Goal: Information Seeking & Learning: Learn about a topic

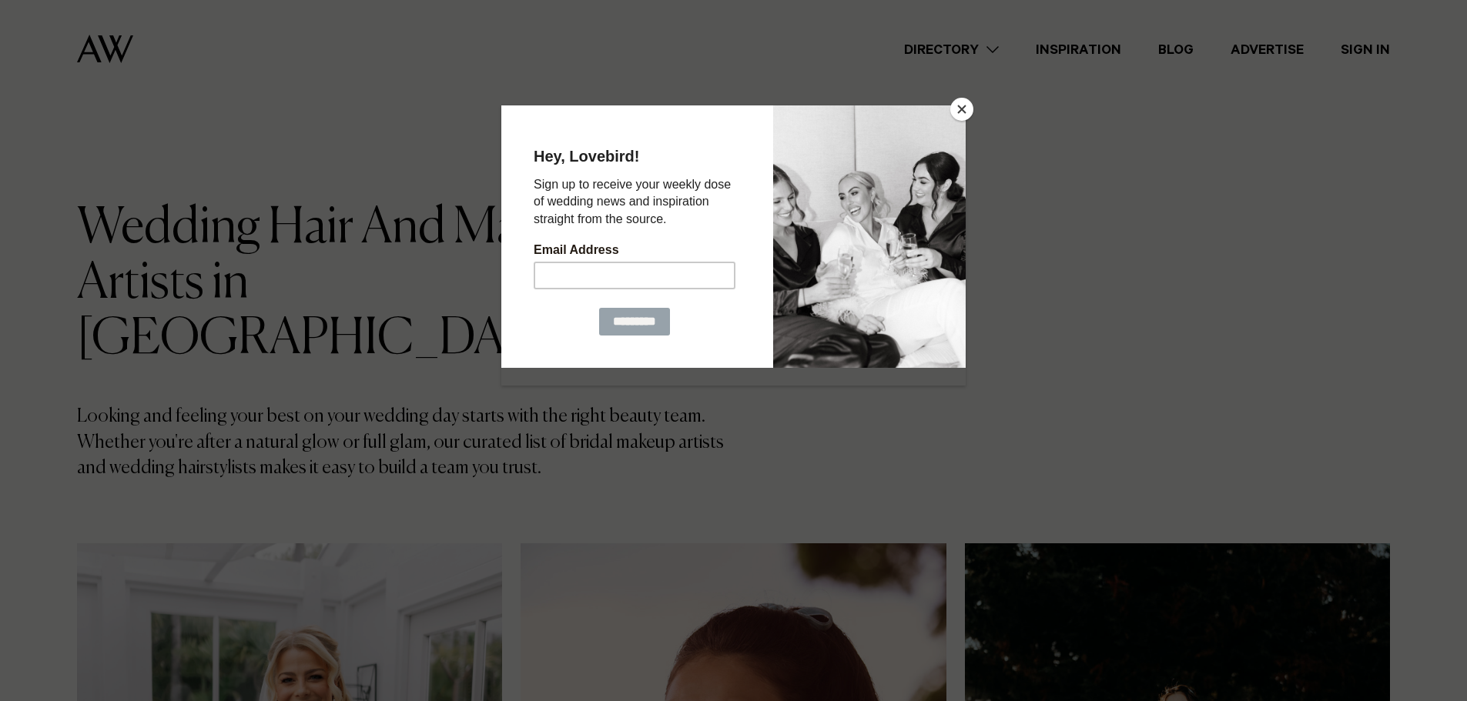
click at [962, 102] on button "Close" at bounding box center [961, 109] width 23 height 23
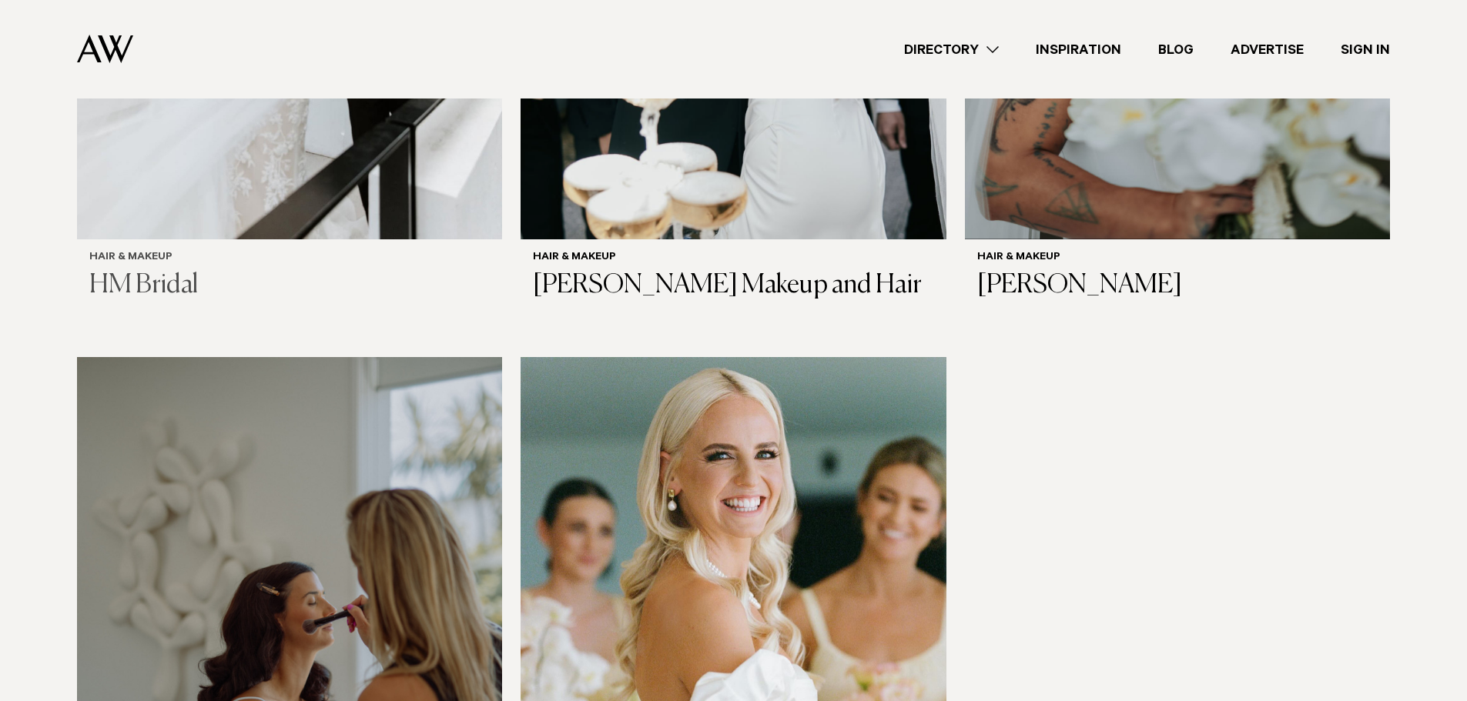
scroll to position [4311, 0]
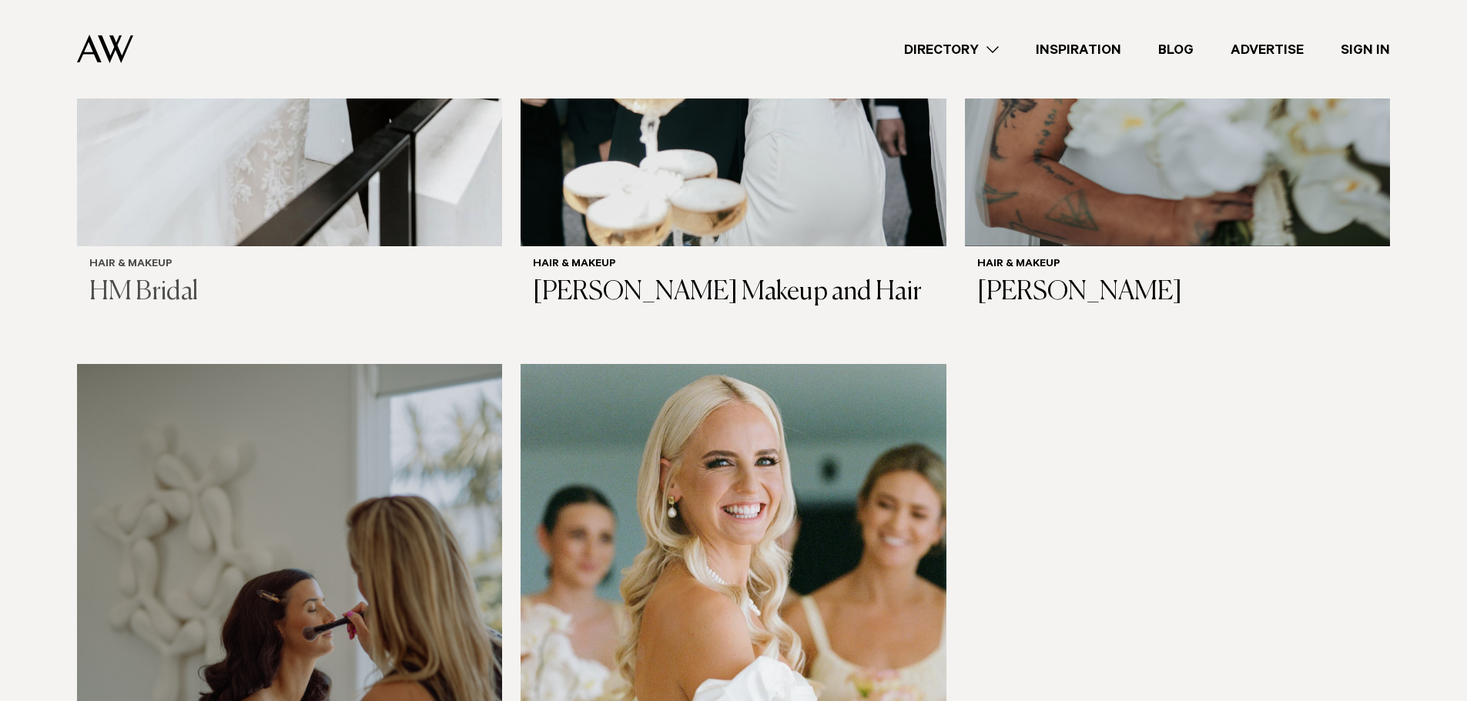
click at [157, 277] on h3 "HM Bridal" at bounding box center [289, 293] width 400 height 32
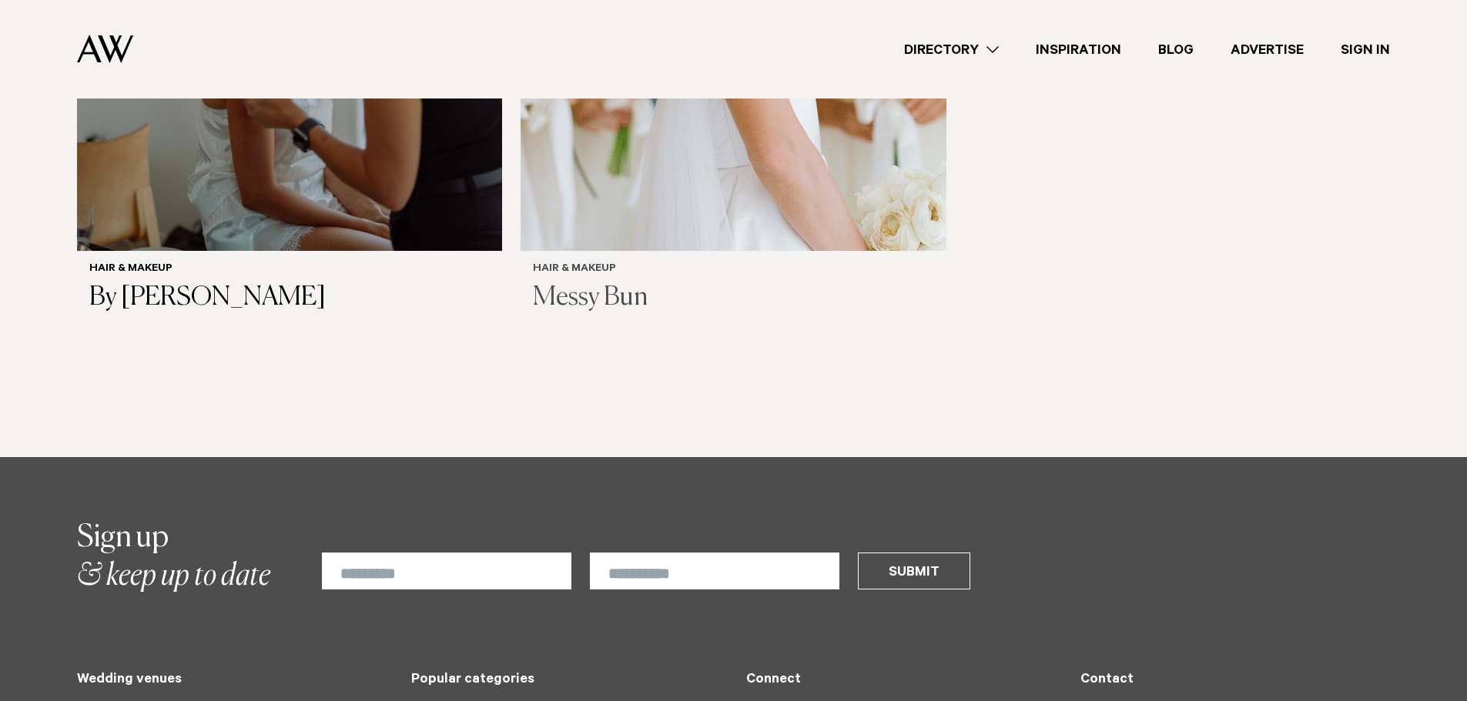
scroll to position [4696, 0]
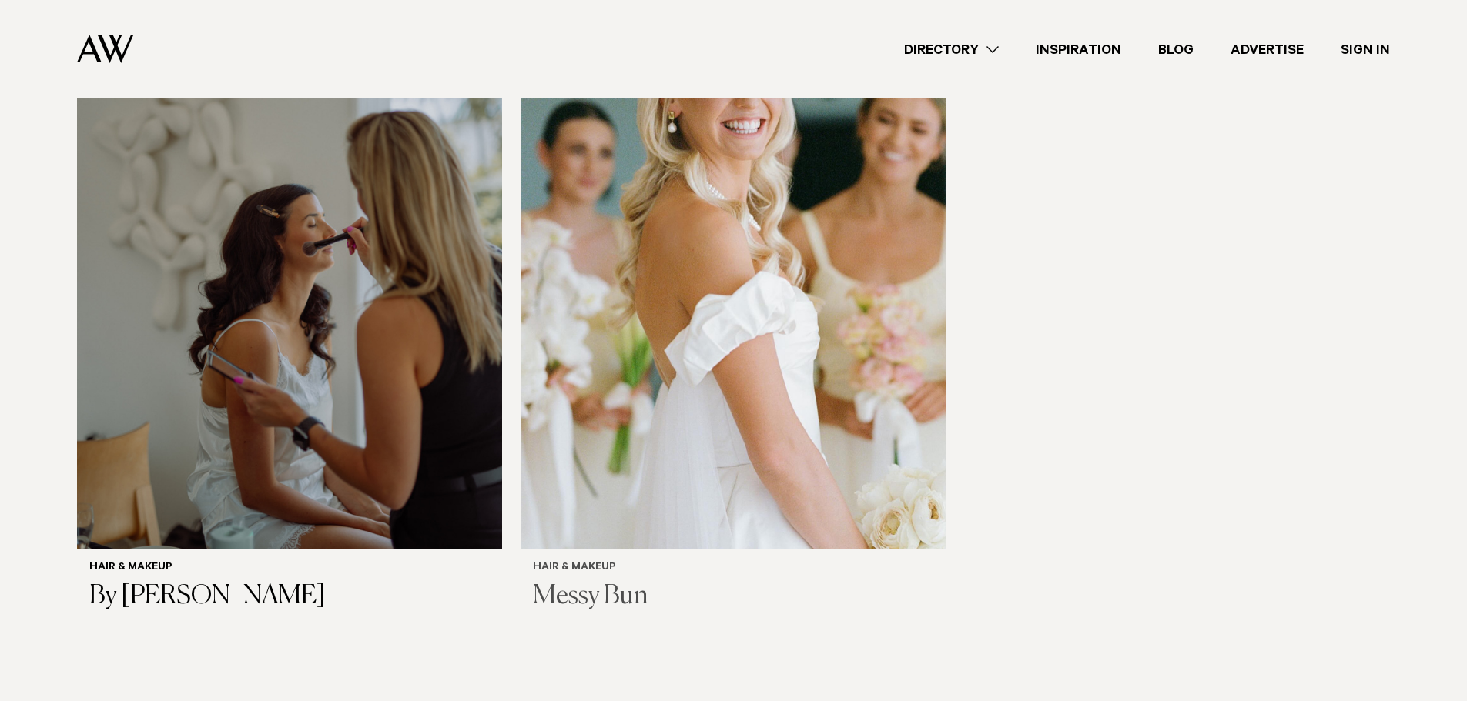
click at [848, 327] on img at bounding box center [732, 264] width 425 height 570
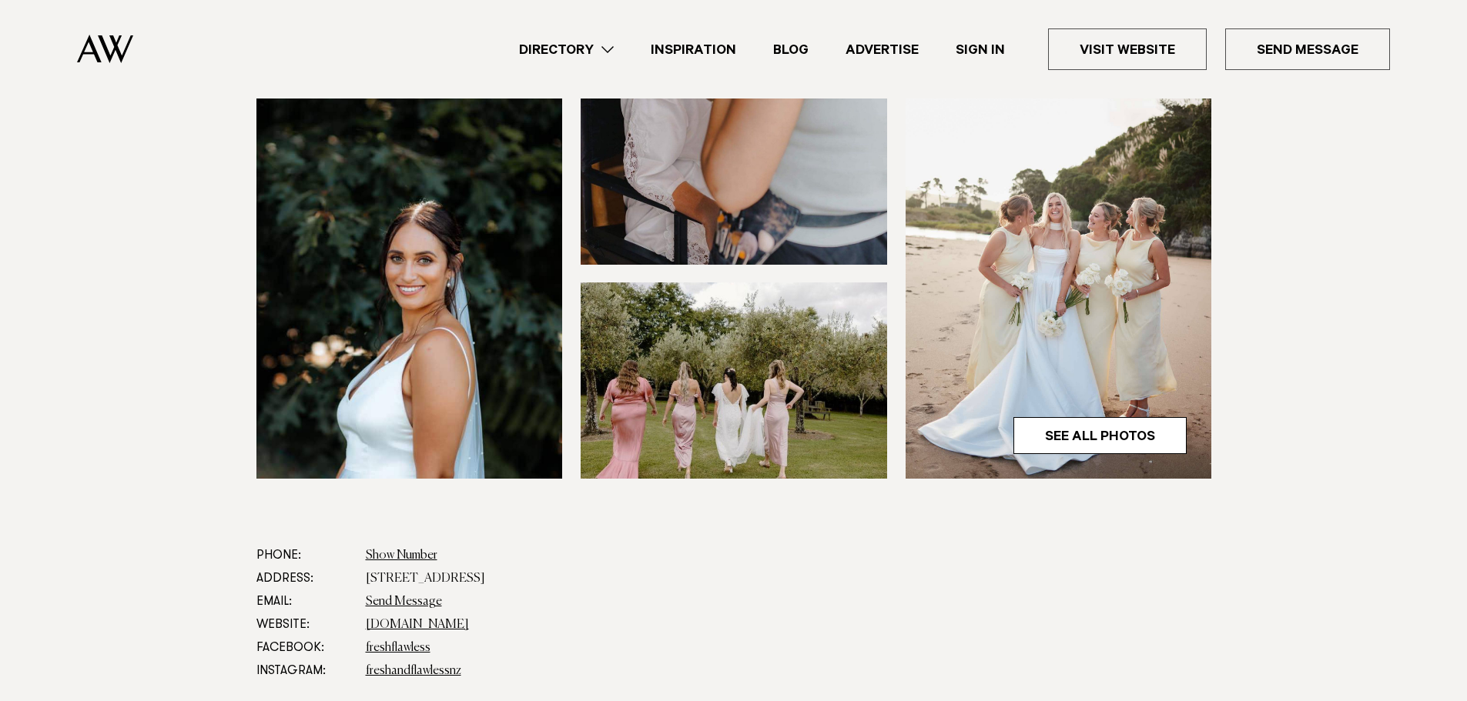
scroll to position [462, 0]
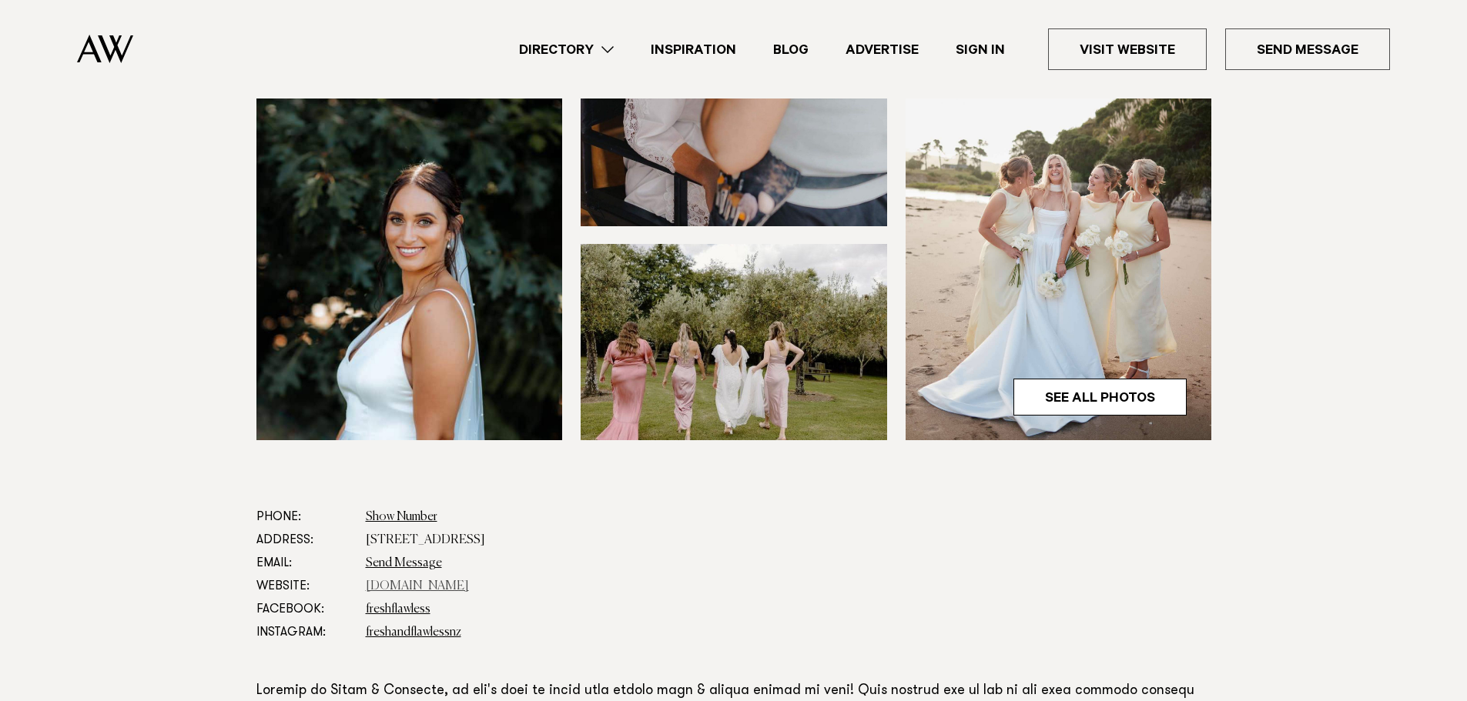
click at [438, 586] on link "freshandflawless.co.nz" at bounding box center [417, 586] width 103 height 12
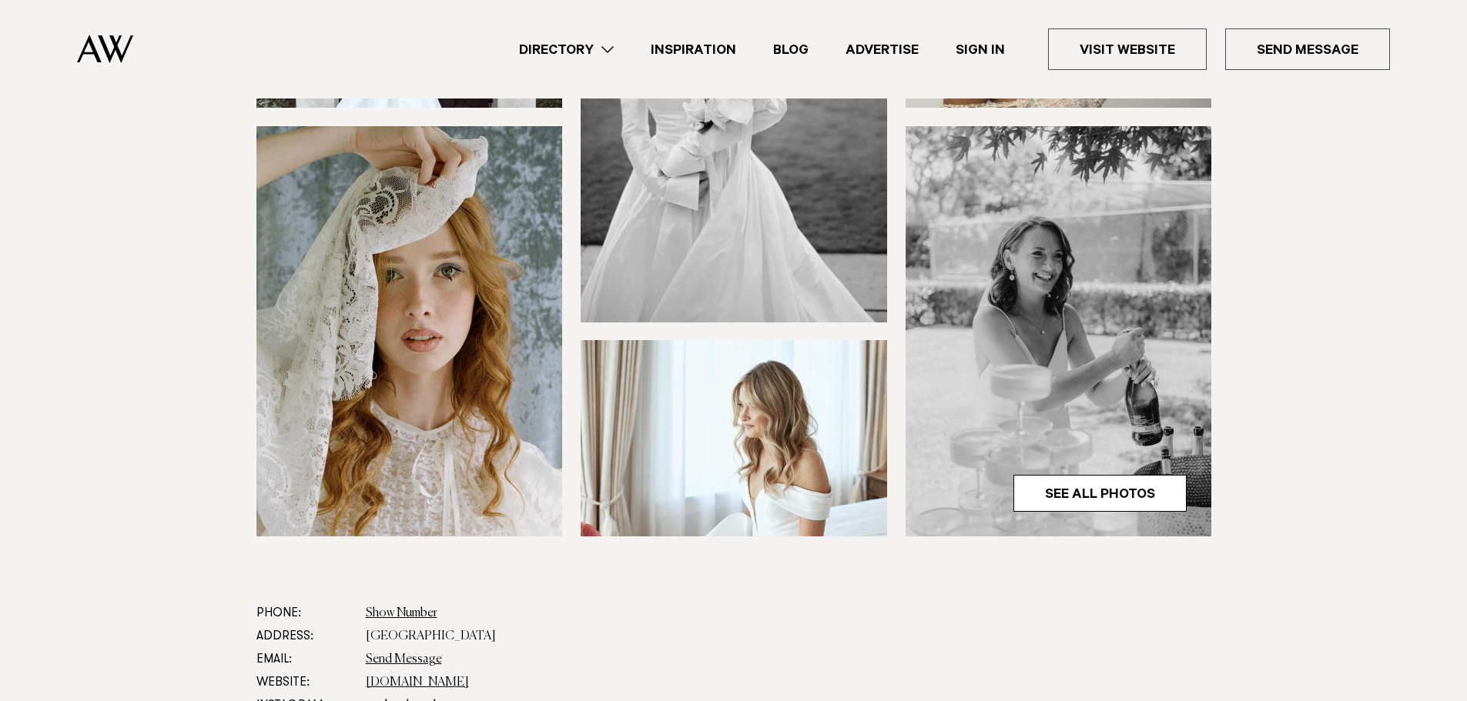
scroll to position [462, 0]
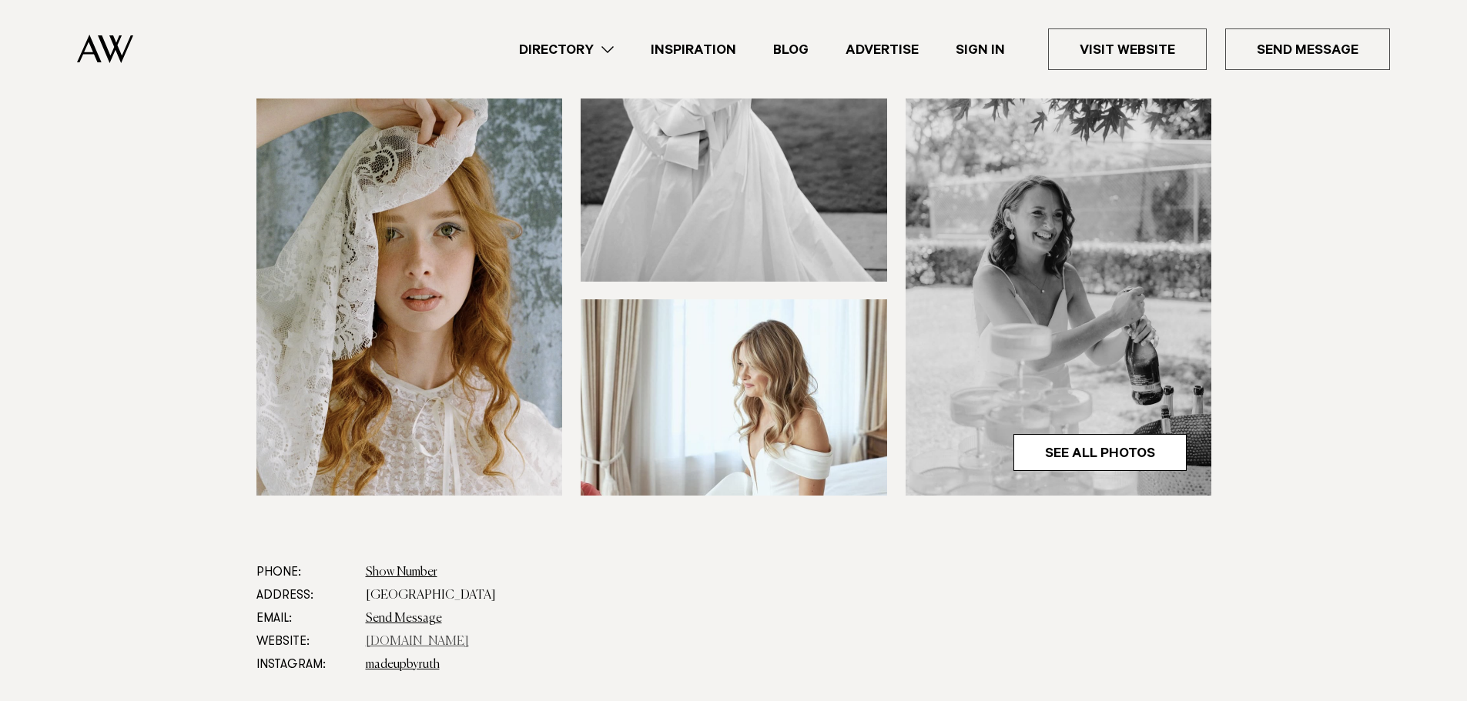
click at [447, 636] on link "[DOMAIN_NAME]" at bounding box center [417, 642] width 103 height 12
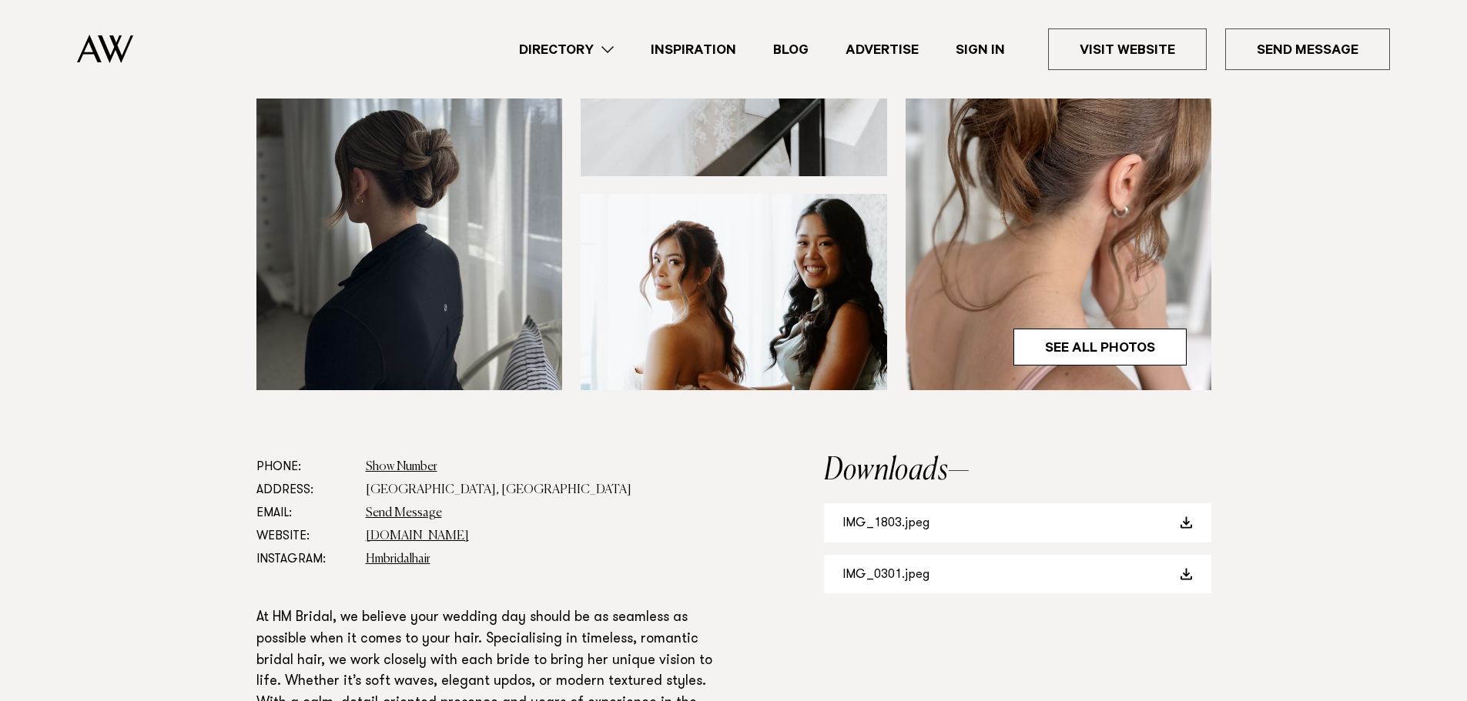
scroll to position [539, 0]
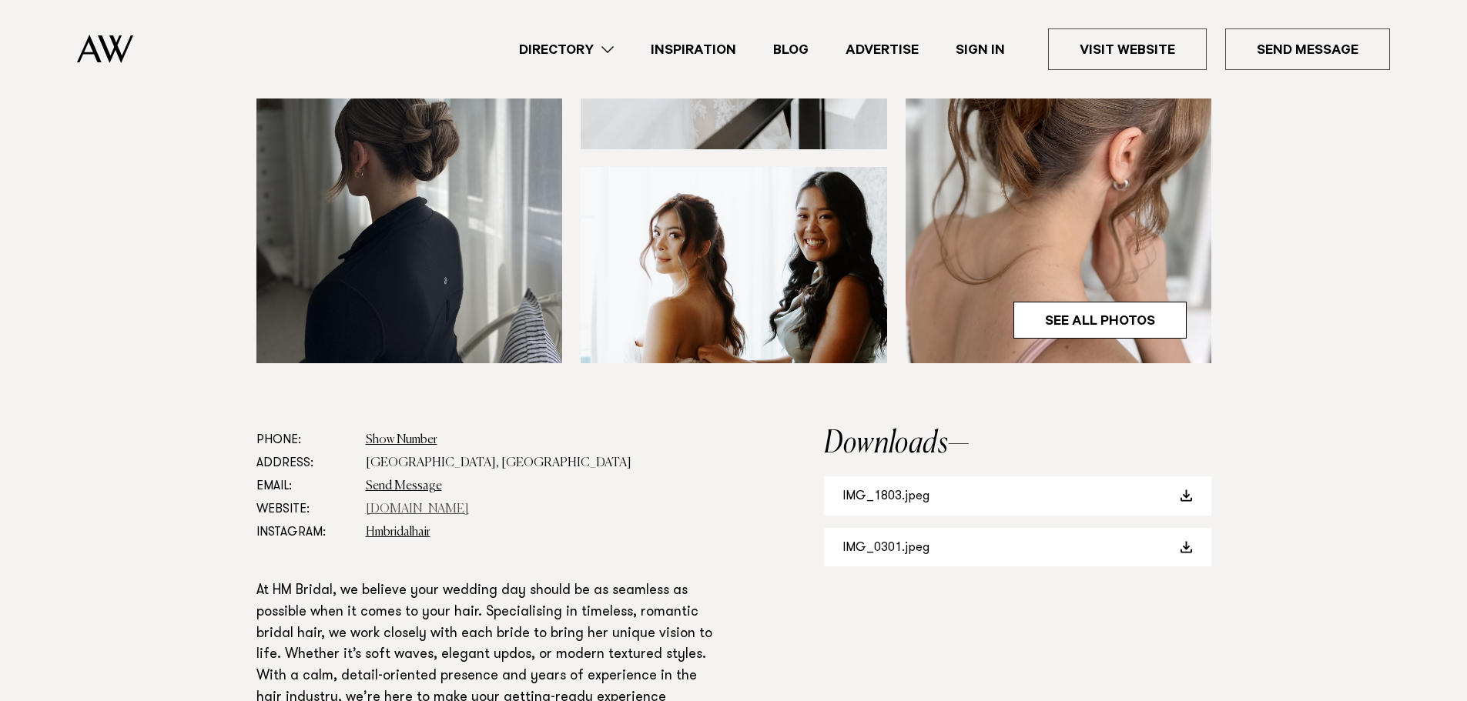
click at [426, 515] on link "hmbridal.co.nz" at bounding box center [417, 509] width 103 height 12
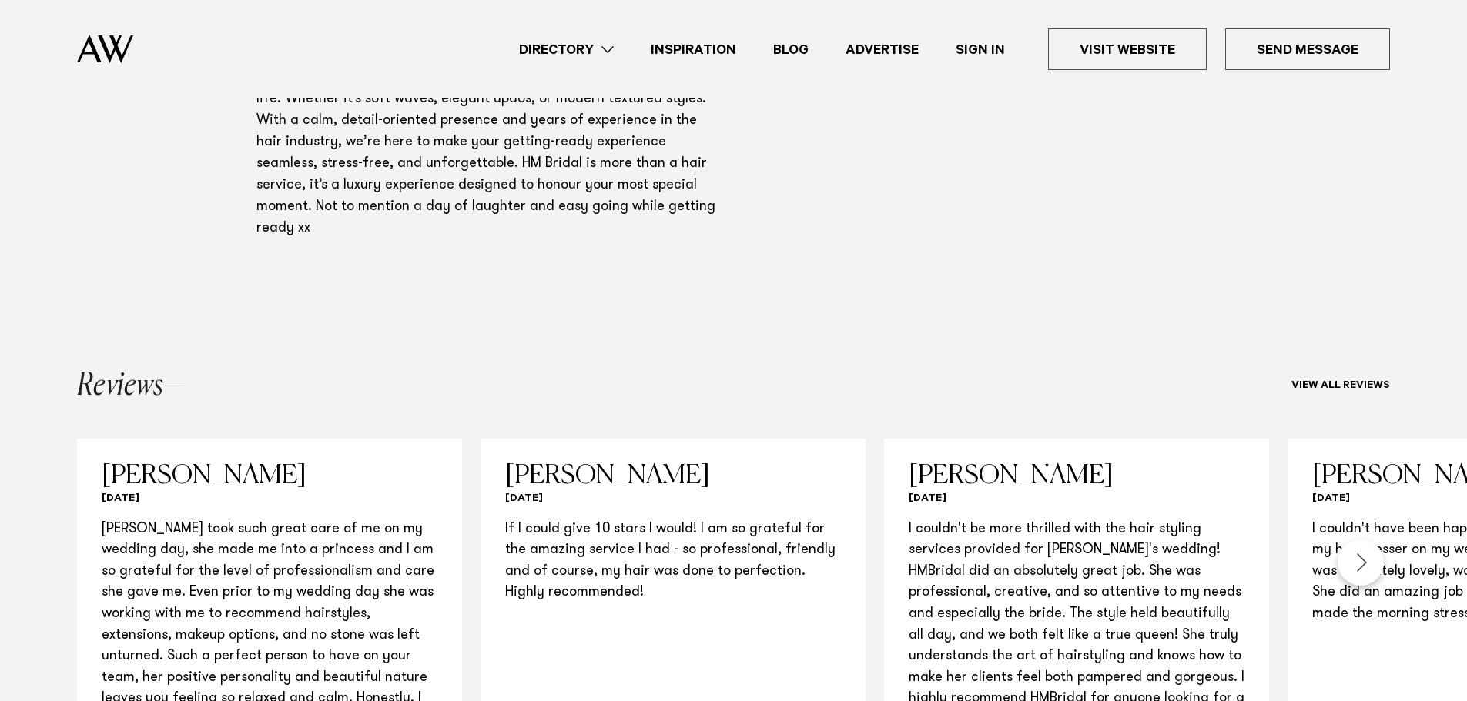
scroll to position [1078, 0]
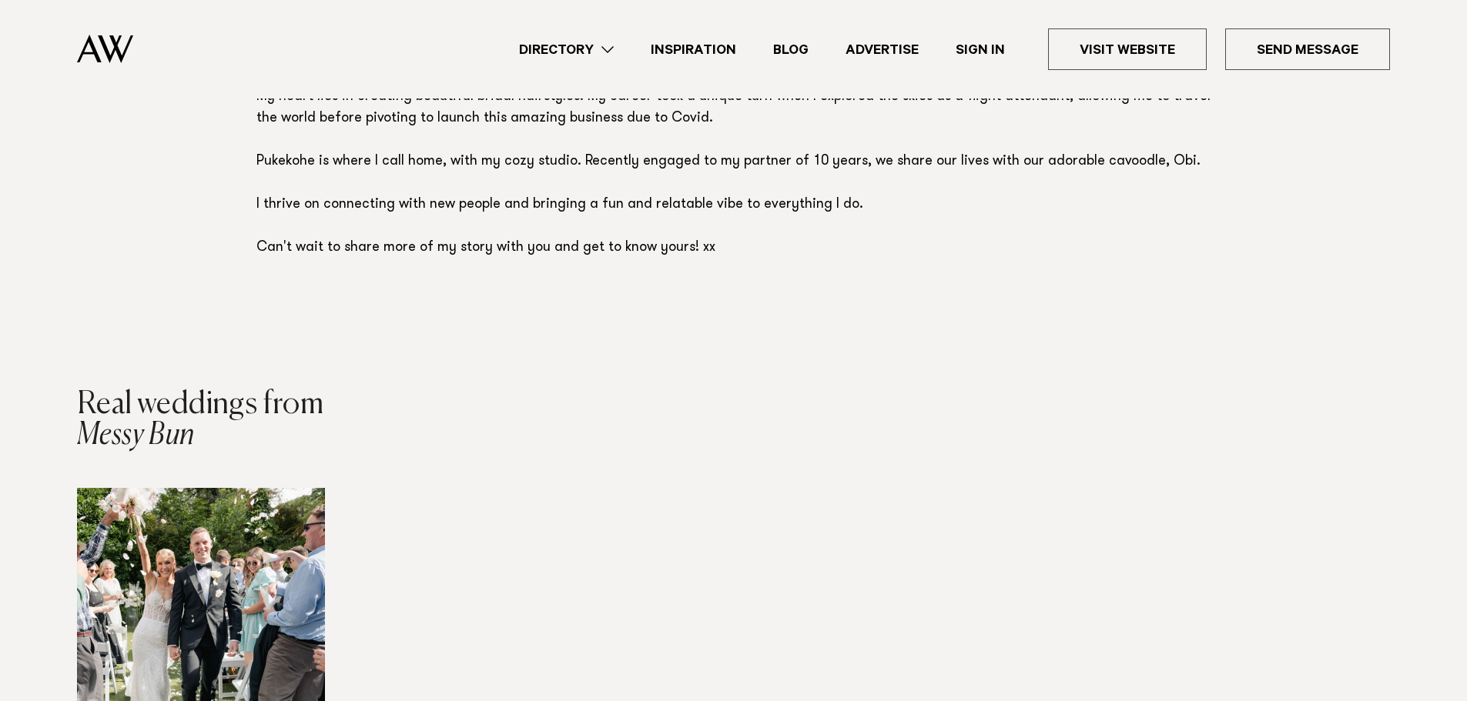
scroll to position [1309, 0]
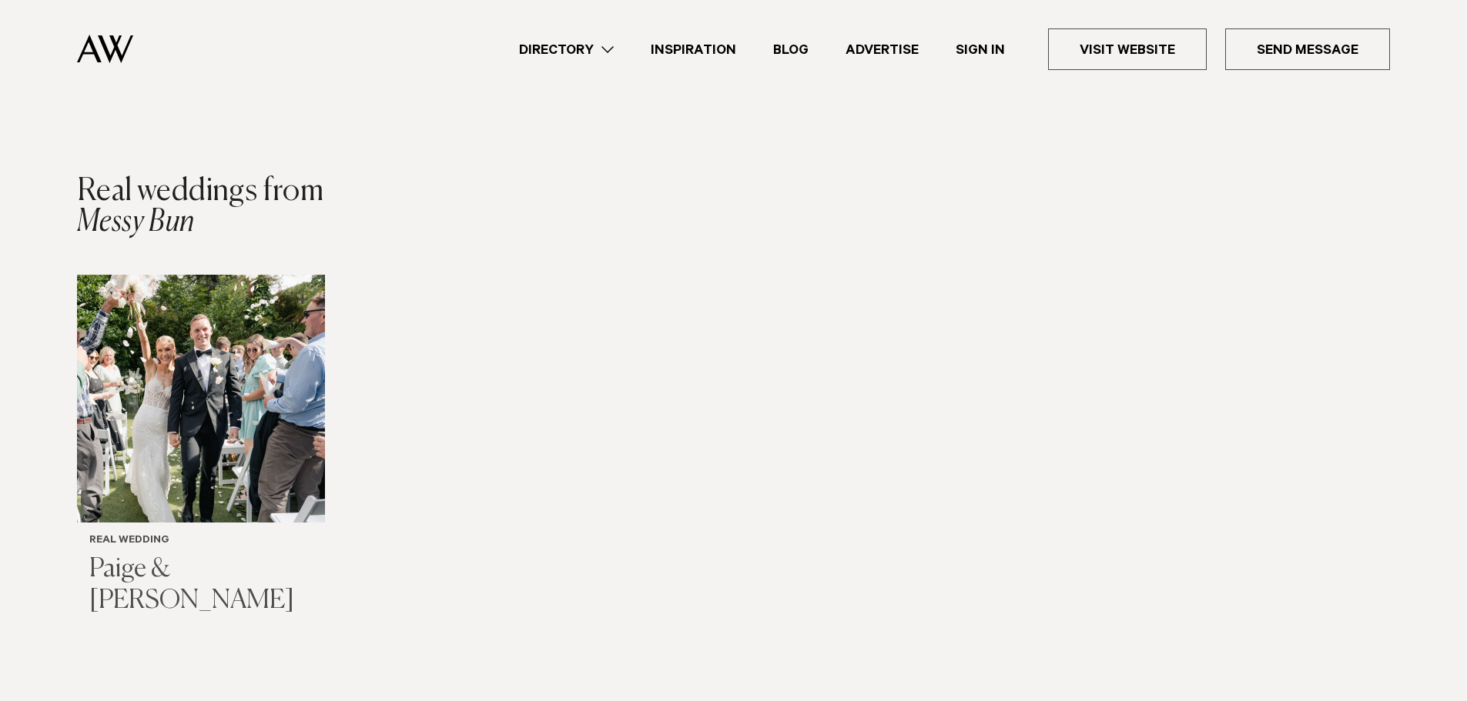
click at [156, 432] on img "1 / 1" at bounding box center [201, 399] width 248 height 248
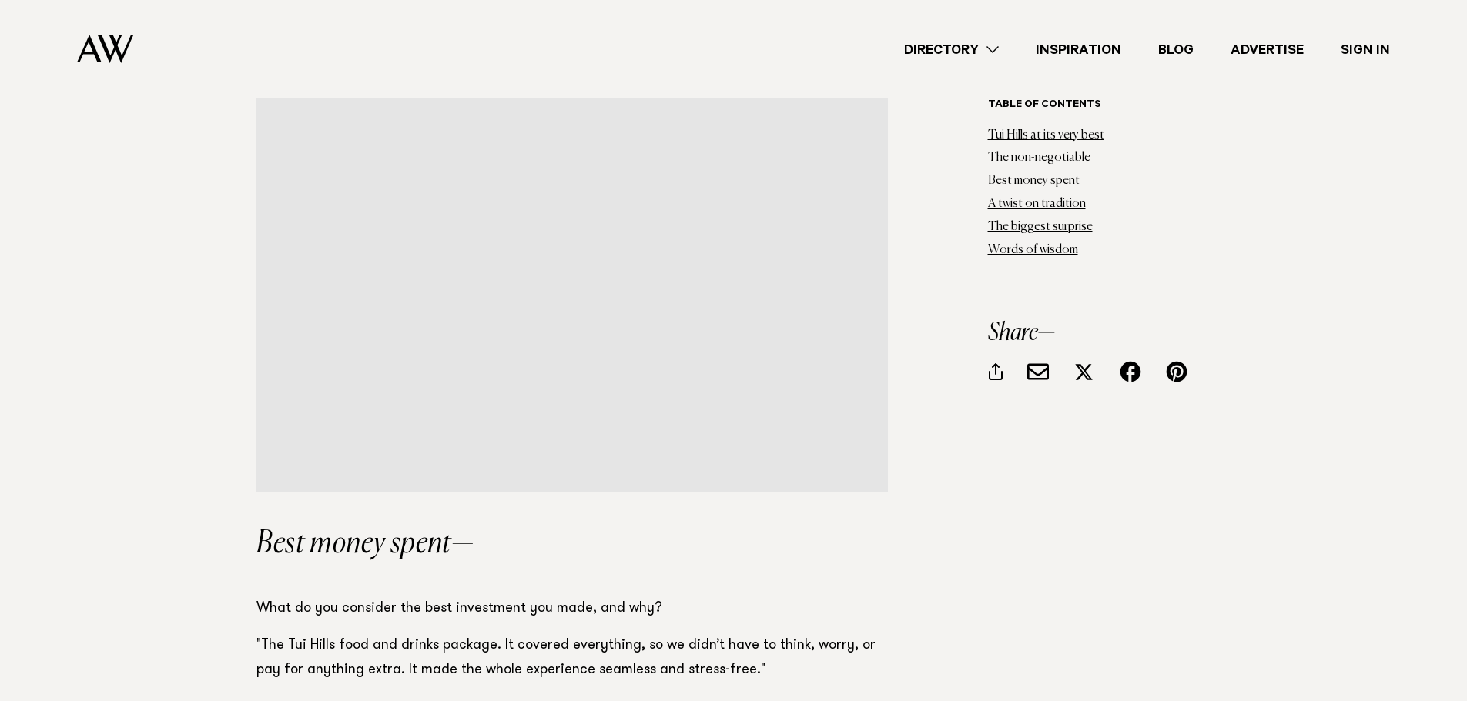
scroll to position [5081, 0]
